Goal: Register for event/course

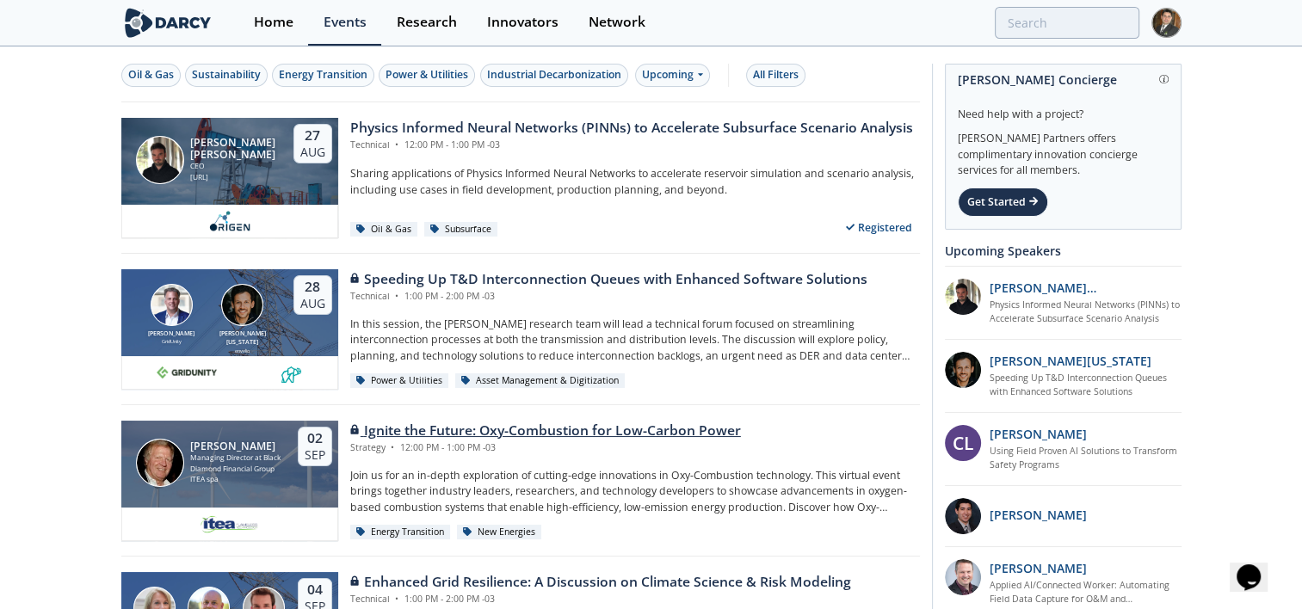
click at [517, 430] on div "Ignite the Future: Oxy-Combustion for Low-Carbon Power" at bounding box center [545, 431] width 391 height 21
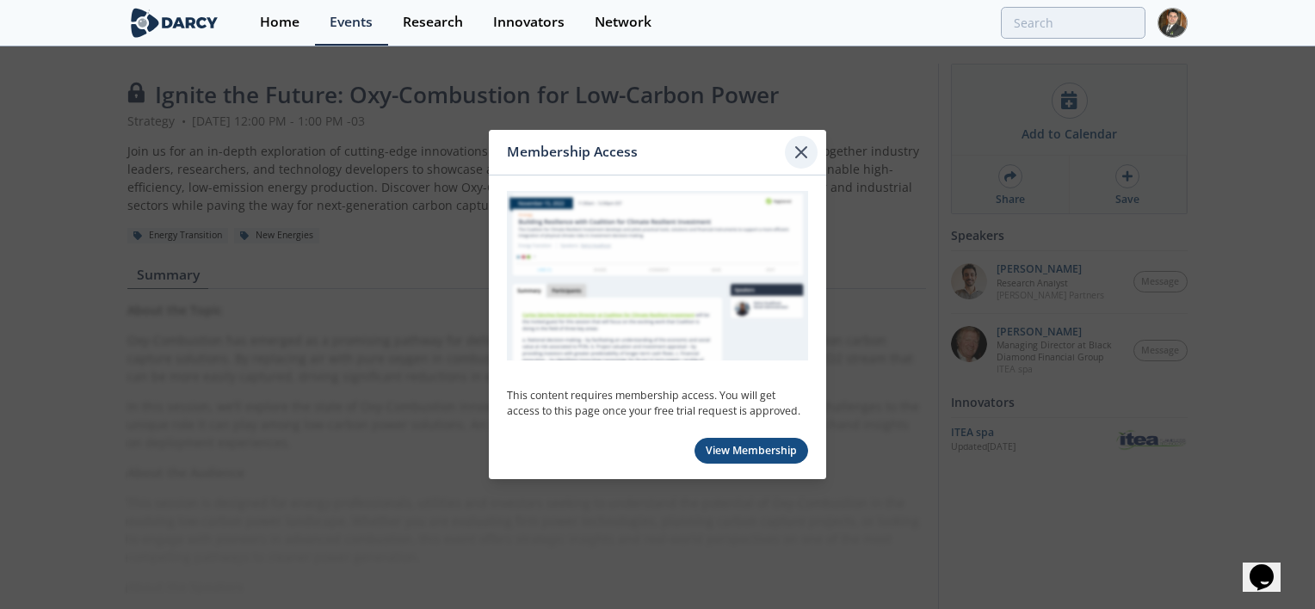
click at [800, 160] on icon at bounding box center [801, 152] width 21 height 21
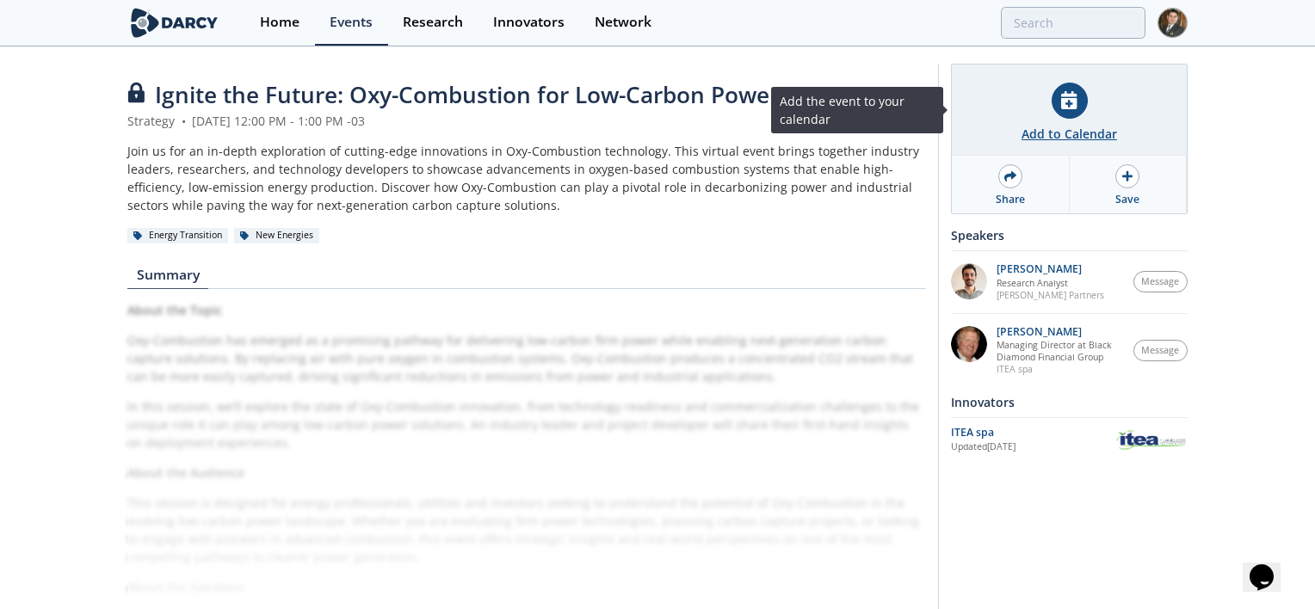
click at [1065, 126] on div "Add to Calendar" at bounding box center [1070, 134] width 96 height 18
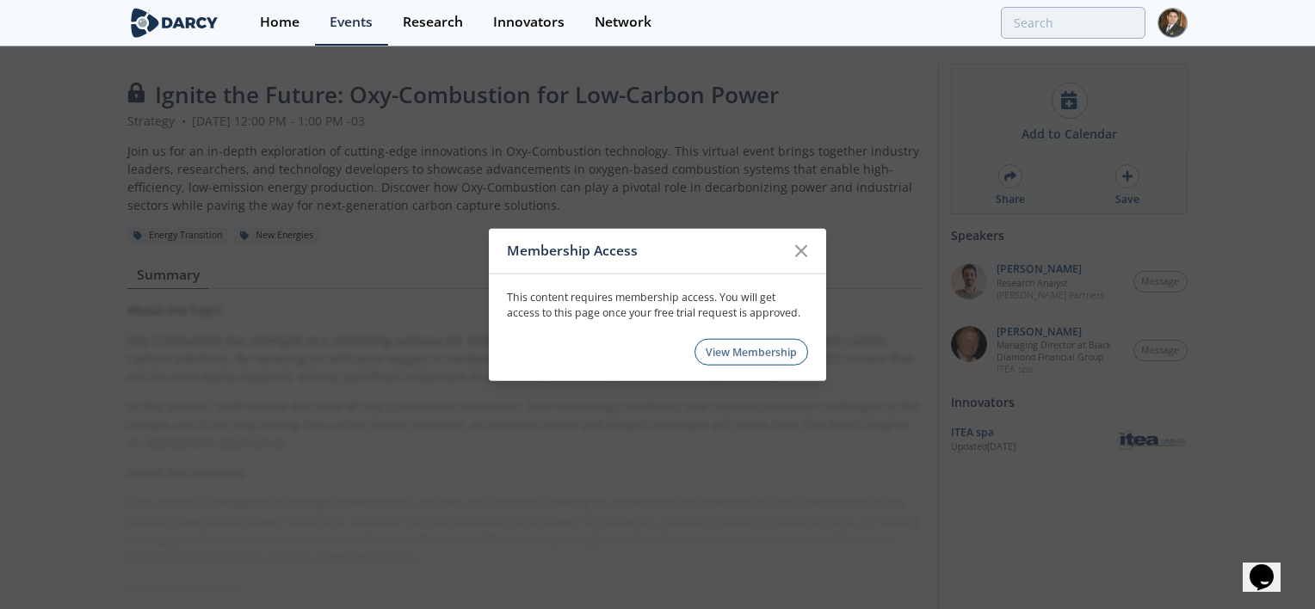
click at [739, 355] on link "View Membership" at bounding box center [752, 352] width 114 height 27
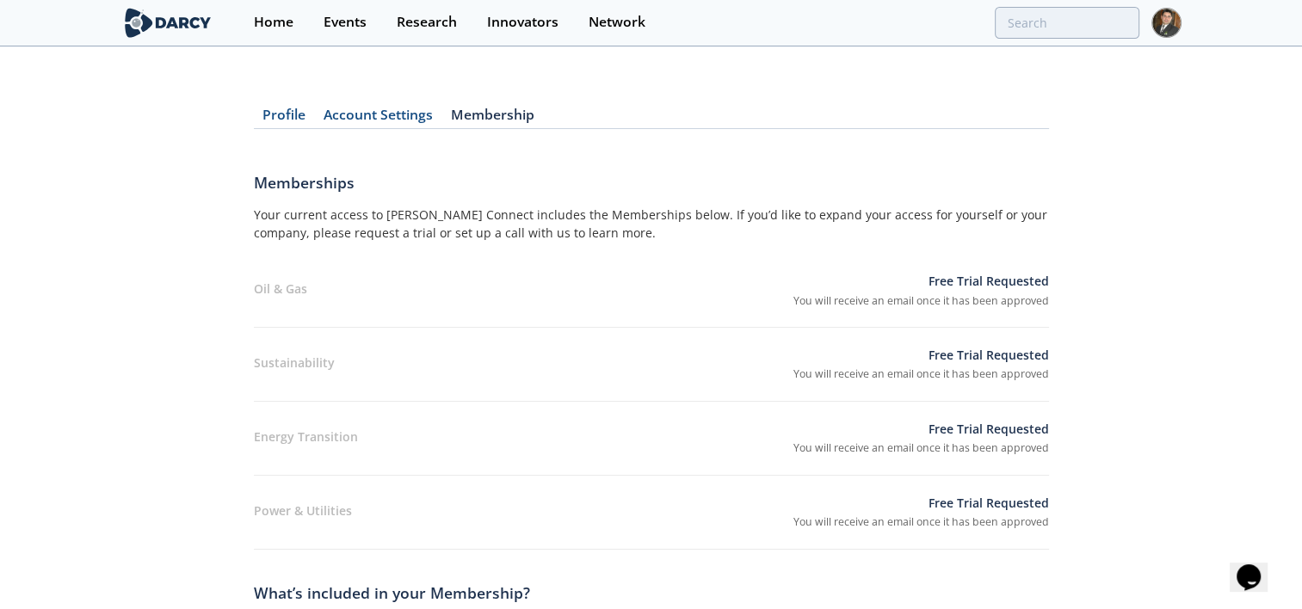
click at [969, 279] on p "Free Trial Requested" at bounding box center [922, 283] width 256 height 22
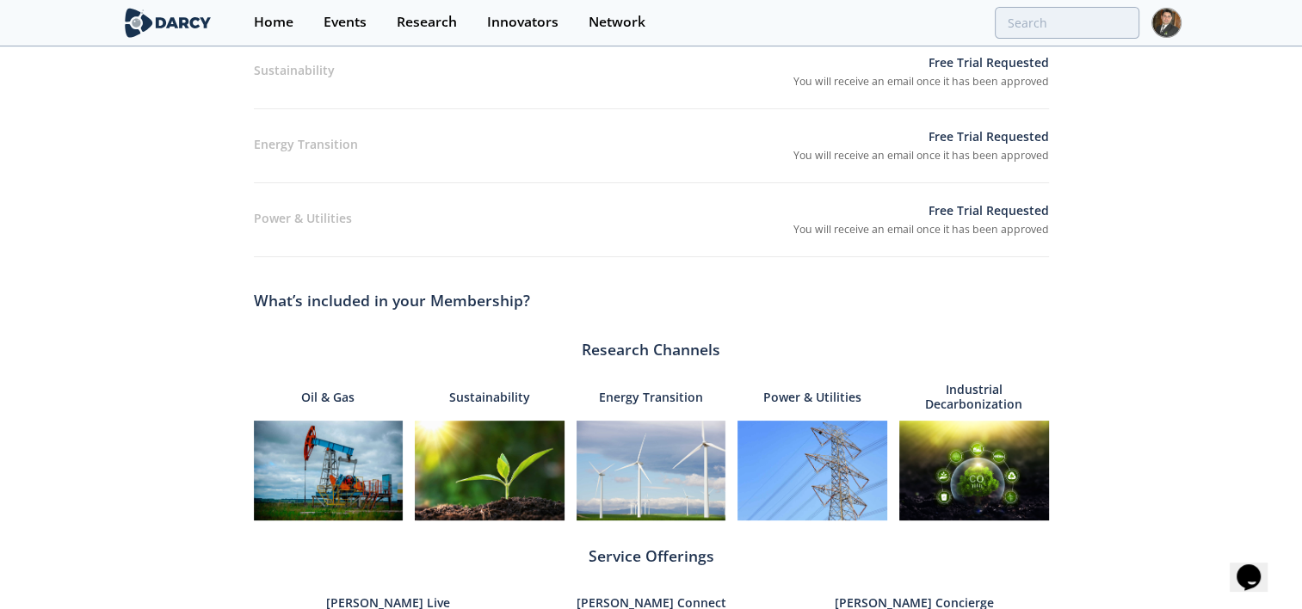
scroll to position [430, 0]
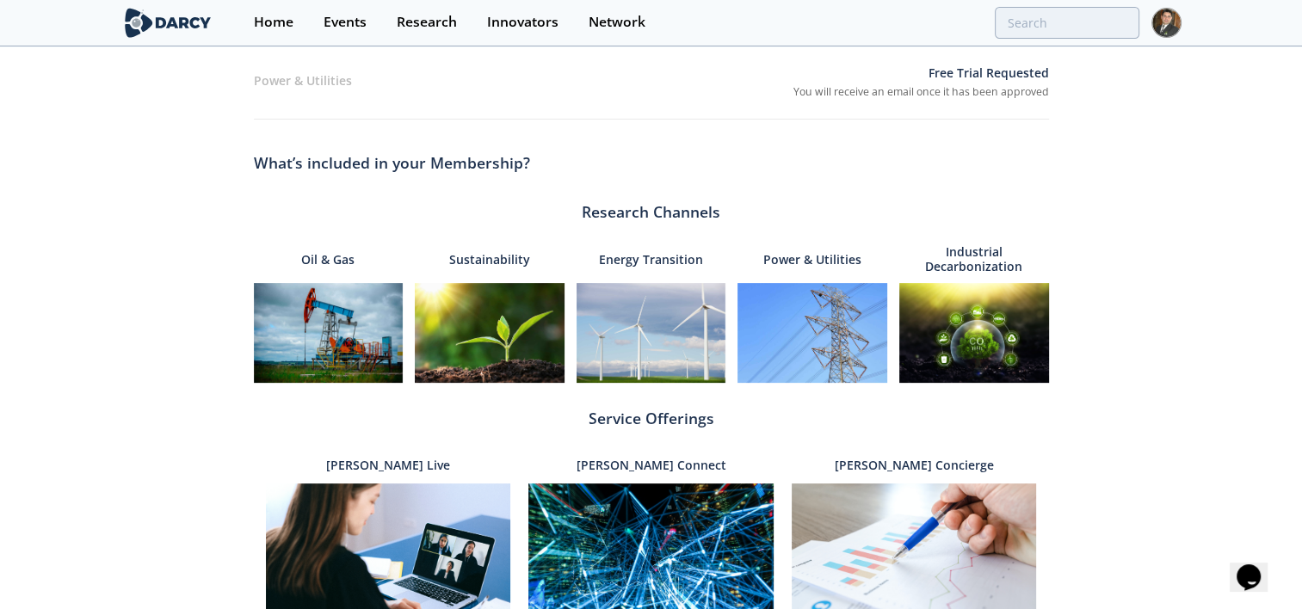
click at [306, 341] on img at bounding box center [329, 333] width 150 height 100
click at [321, 257] on p "Oil & Gas" at bounding box center [327, 259] width 53 height 36
click at [367, 253] on div "Oil & Gas" at bounding box center [329, 259] width 150 height 36
